Goal: Information Seeking & Learning: Find specific page/section

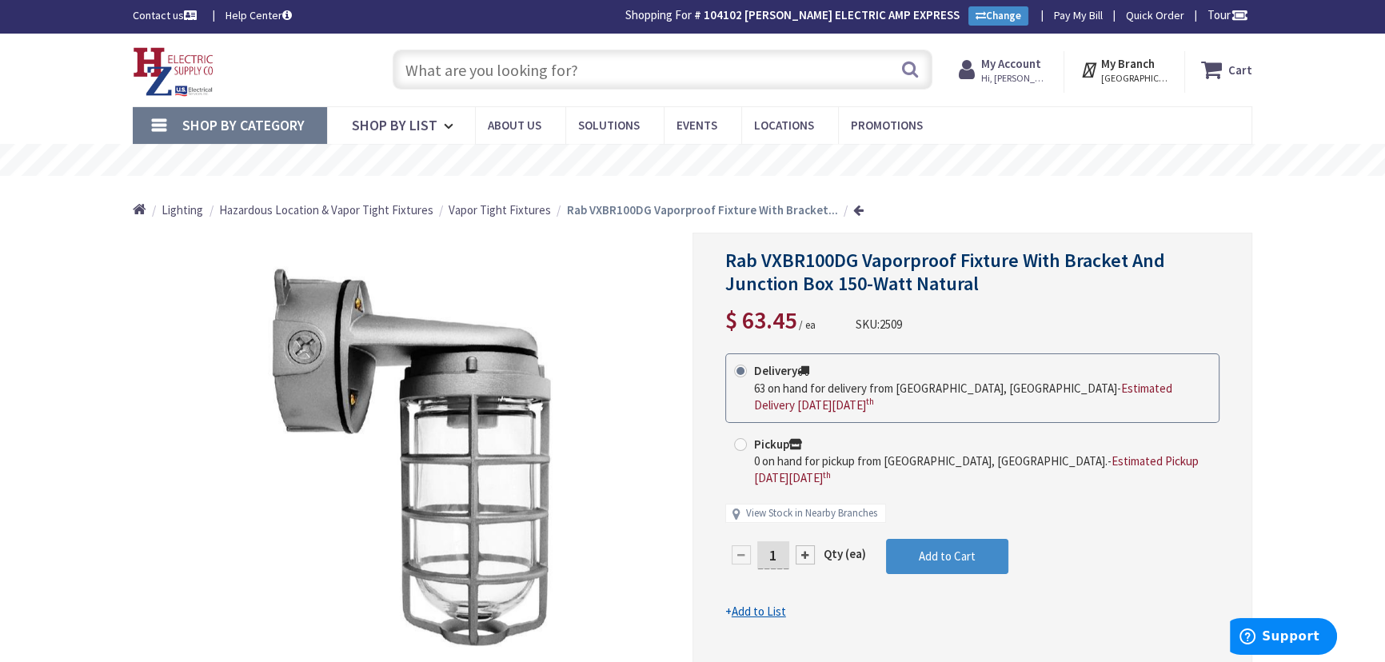
click at [585, 72] on input "text" at bounding box center [663, 70] width 540 height 40
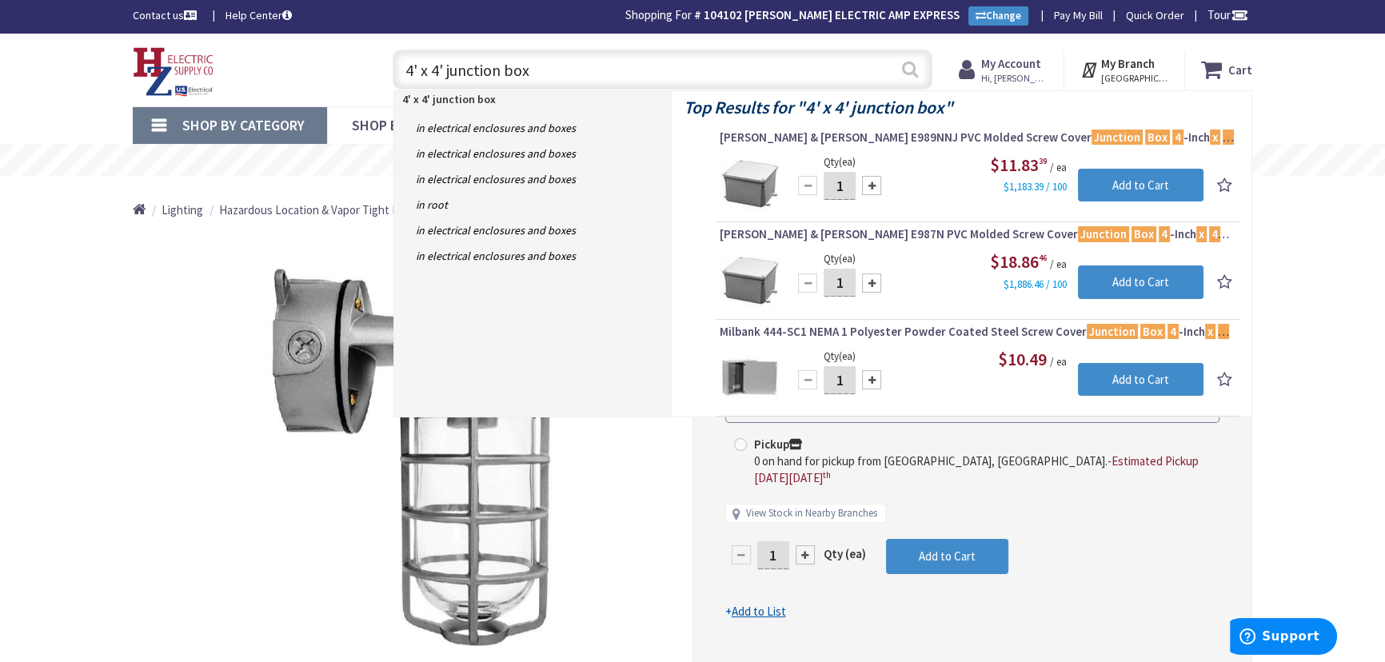
type input "4' x 4' junction box"
click at [908, 70] on button "Search" at bounding box center [910, 69] width 21 height 36
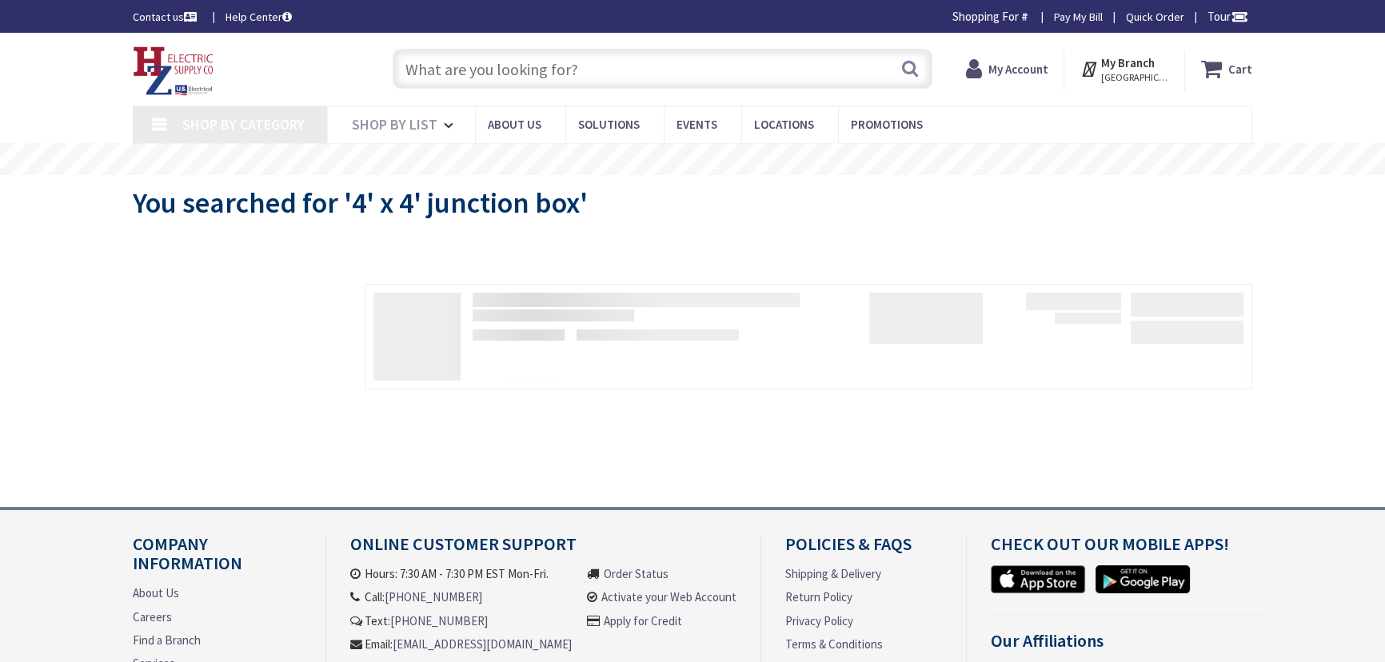
type input "Piper Farm, [STREET_ADDRESS]"
